Goal: Task Accomplishment & Management: Manage account settings

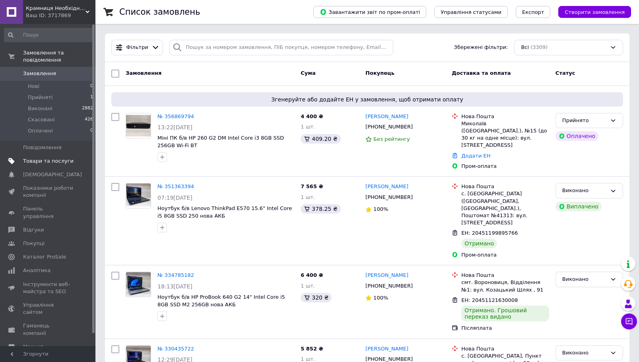
click at [51, 157] on span "Товари та послуги" at bounding box center [48, 160] width 50 height 7
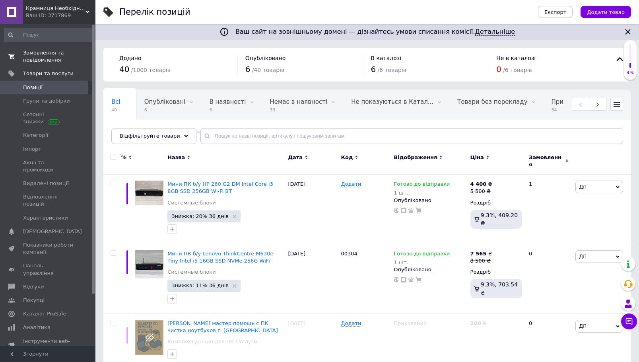
click at [63, 48] on link "Замовлення та повідомлення 0 0" at bounding box center [49, 56] width 98 height 21
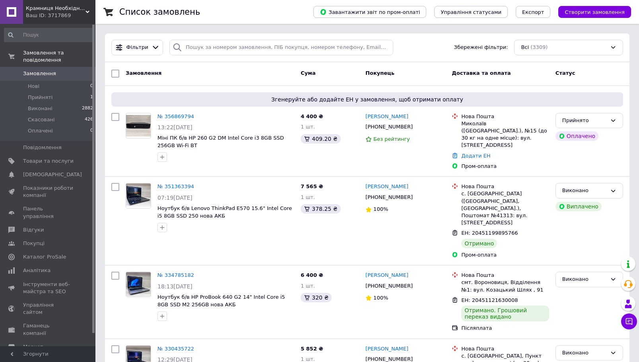
click at [38, 70] on span "Замовлення" at bounding box center [39, 73] width 33 height 7
